Goal: Information Seeking & Learning: Compare options

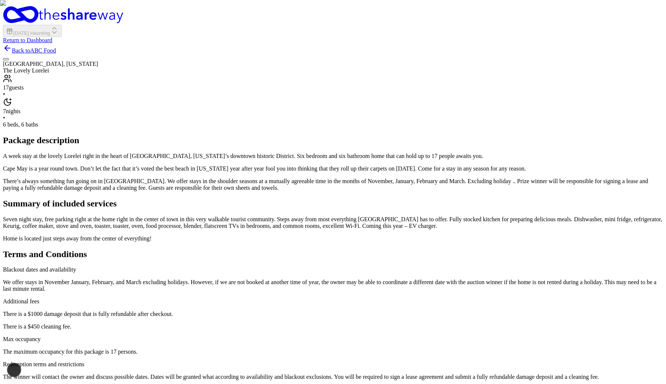
click at [423, 161] on img "button" at bounding box center [333, 192] width 666 height 384
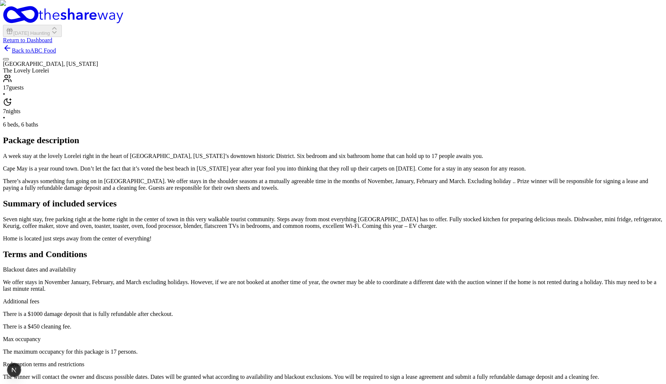
click at [396, 171] on img "button" at bounding box center [333, 192] width 666 height 384
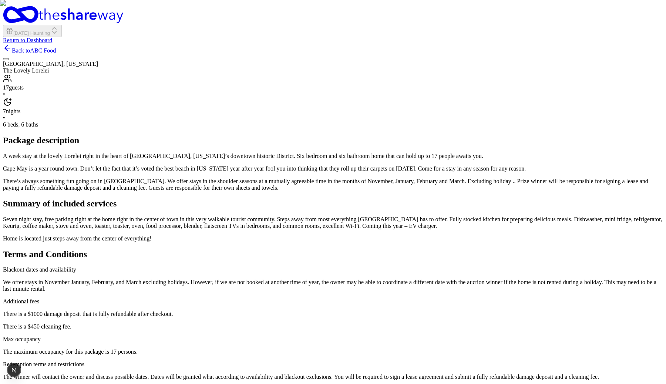
click at [385, 170] on img "button" at bounding box center [333, 192] width 666 height 384
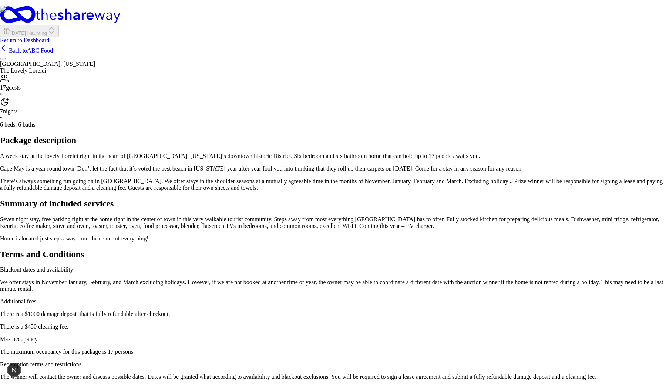
click at [254, 228] on img at bounding box center [333, 290] width 666 height 568
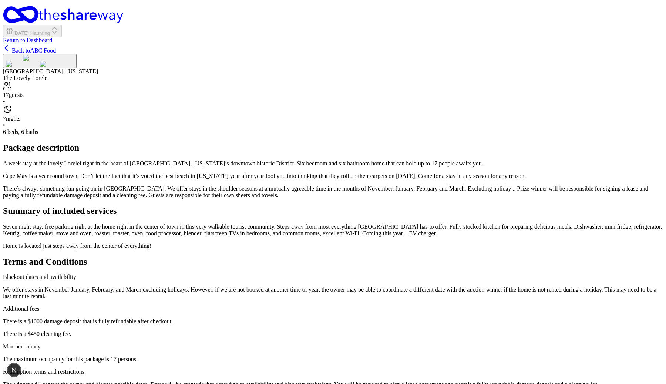
click at [74, 67] on img "button" at bounding box center [57, 64] width 34 height 6
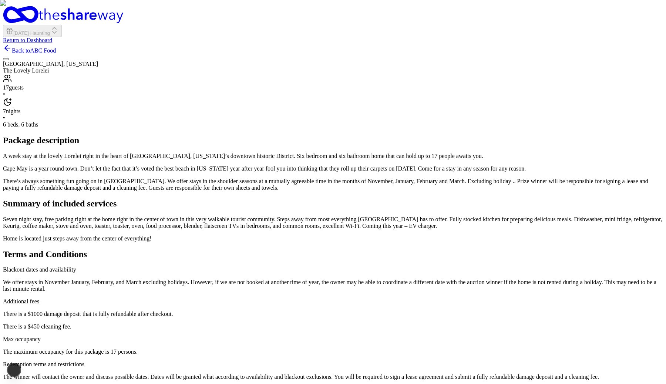
click at [6, 59] on div "button" at bounding box center [6, 59] width 0 height 0
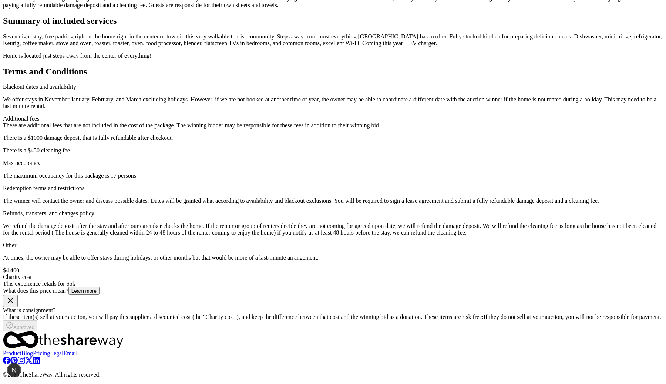
scroll to position [675, 0]
click at [256, 154] on div "Additional fees These are additional fees that are not included in the cost of …" at bounding box center [333, 134] width 660 height 38
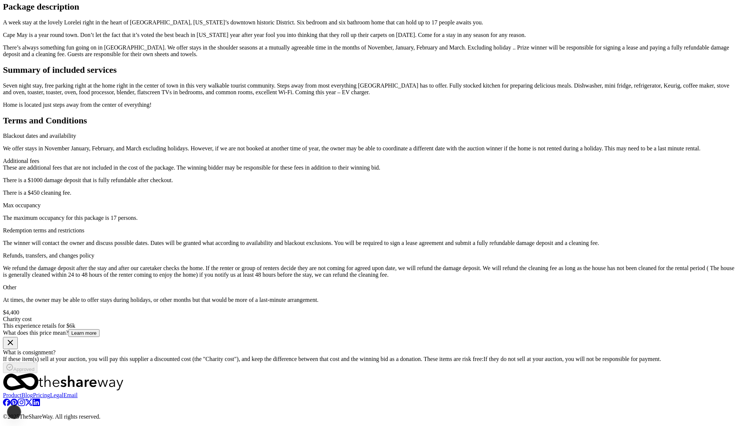
click at [285, 165] on div "Additional fees" at bounding box center [370, 161] width 734 height 7
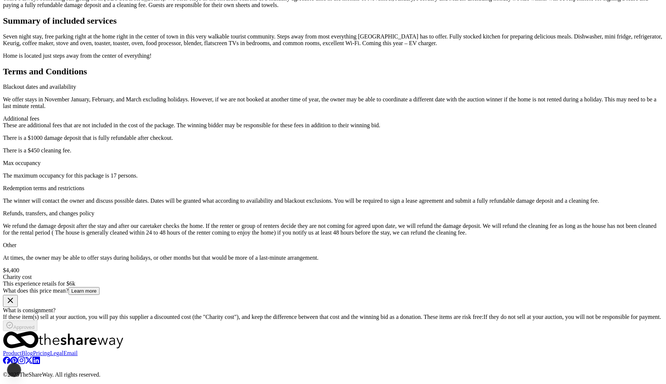
scroll to position [0, 0]
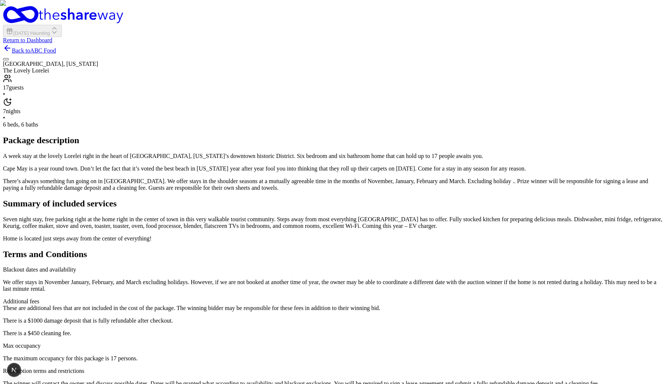
click at [6, 59] on div "button" at bounding box center [6, 59] width 0 height 0
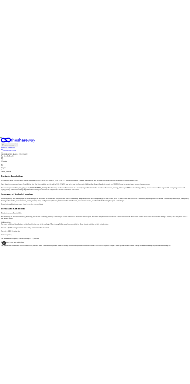
scroll to position [6, 0]
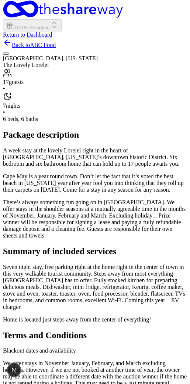
click at [138, 109] on img "button" at bounding box center [95, 186] width 190 height 384
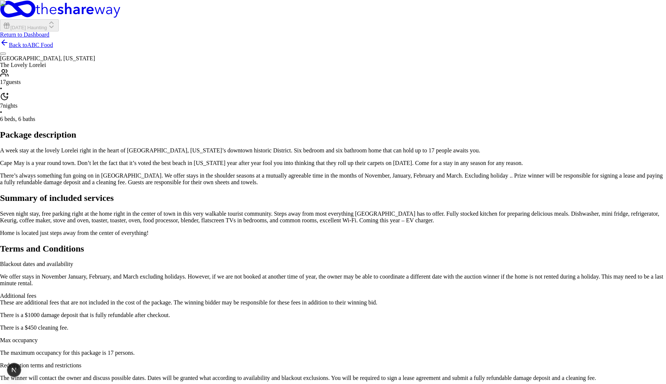
scroll to position [0, 0]
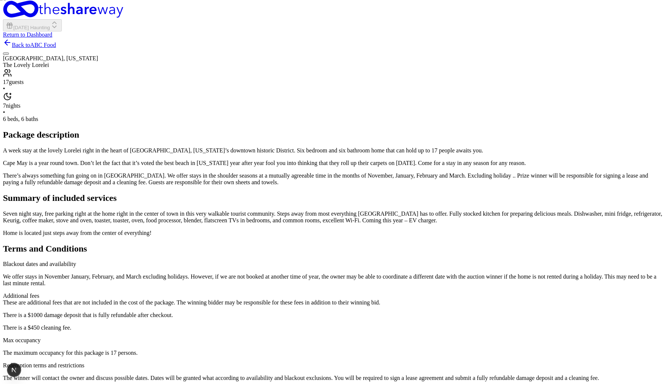
click at [368, 328] on div "Miami, Florida The Lovely Lorelei 17 guests • 7 nights • 6 beds, 6 baths Packag…" at bounding box center [333, 281] width 660 height 453
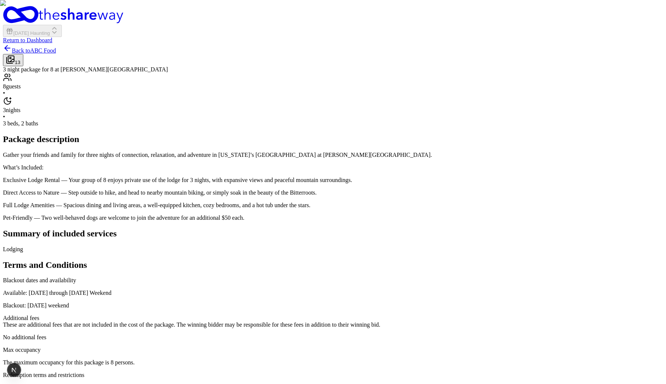
click at [401, 134] on img "button" at bounding box center [333, 192] width 666 height 384
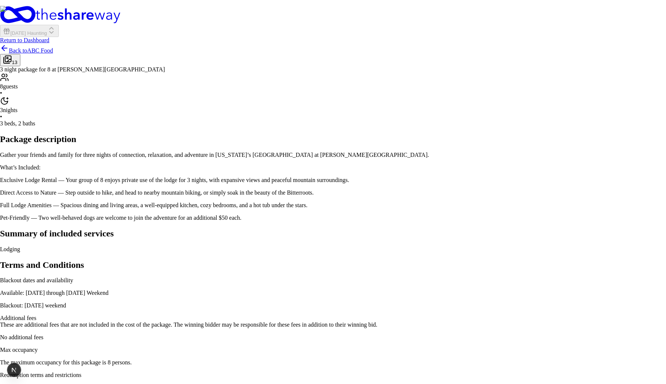
scroll to position [743, 0]
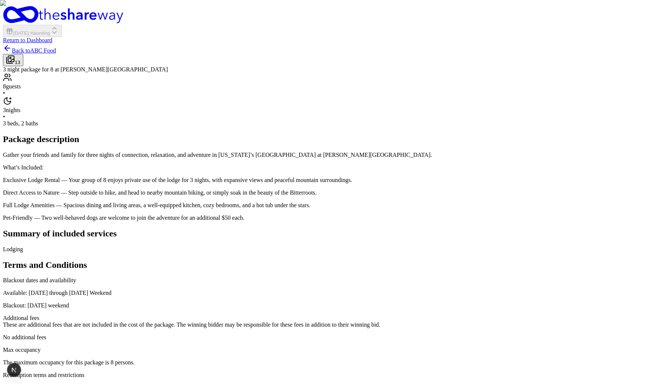
click at [383, 103] on img "button" at bounding box center [333, 192] width 666 height 384
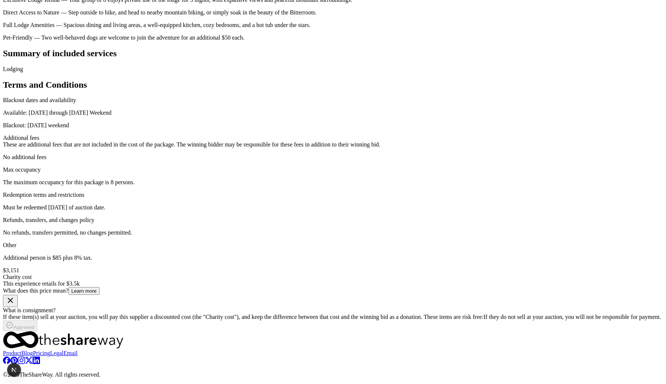
scroll to position [515, 0]
drag, startPoint x: 157, startPoint y: 251, endPoint x: 194, endPoint y: 259, distance: 38.3
click at [194, 148] on div "These are additional fees that are not included in the cost of the package. The…" at bounding box center [333, 144] width 660 height 7
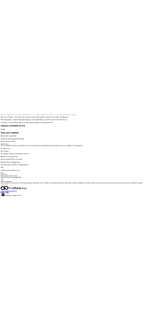
scroll to position [623, 0]
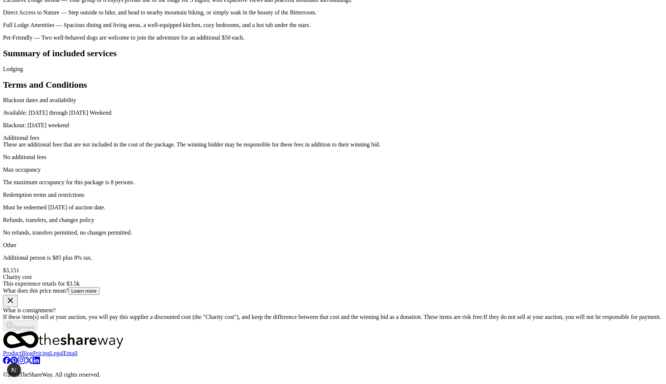
click at [226, 124] on div "Blackout dates and availability Available: May 1st through Thanksgiving Weekend…" at bounding box center [333, 179] width 660 height 164
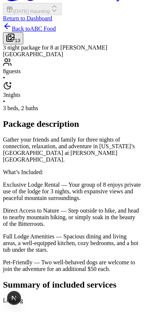
scroll to position [0, 0]
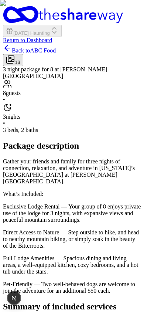
click at [116, 82] on img "button" at bounding box center [72, 156] width 144 height 312
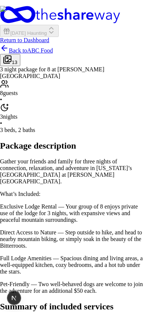
scroll to position [1345, 0]
